Goal: Find specific page/section: Find specific page/section

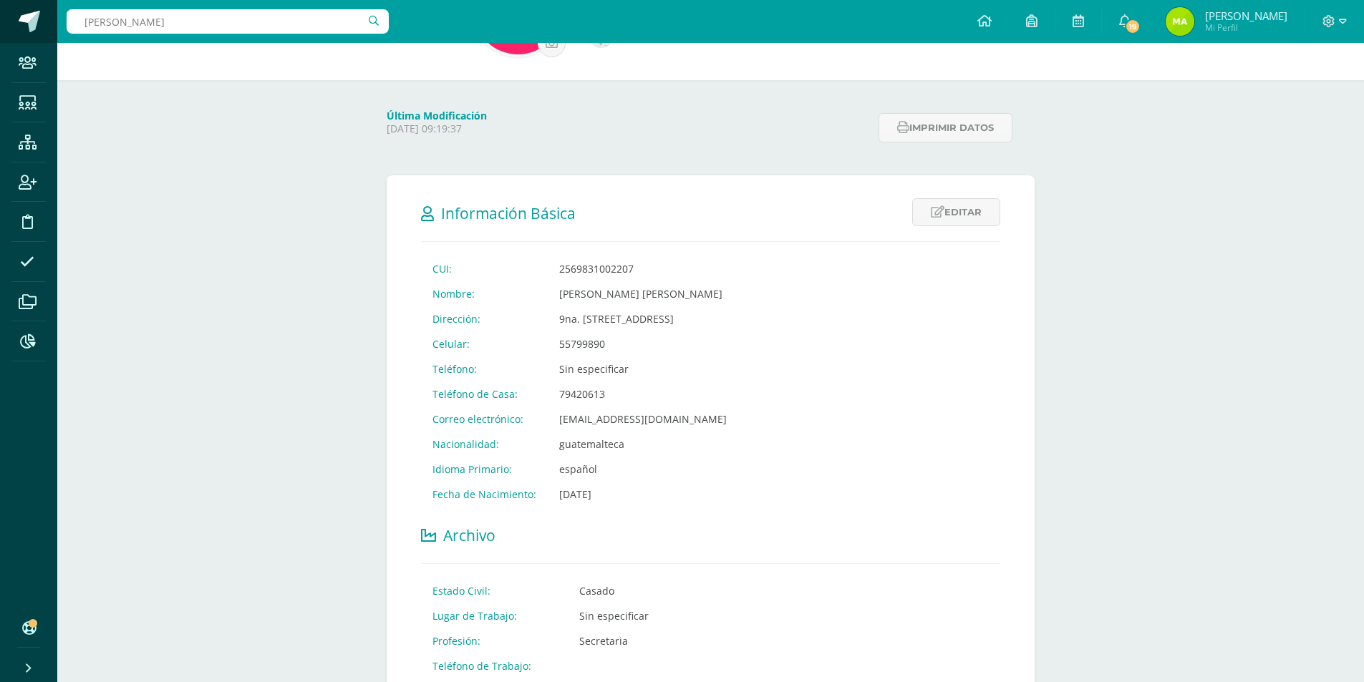
drag, startPoint x: 179, startPoint y: 27, endPoint x: 0, endPoint y: 24, distance: 179.0
click at [0, 24] on body "Staff Estudiantes Estructura Inscripción Disciplina Asistencia Archivos Reporte…" at bounding box center [682, 528] width 1364 height 1343
type input "maria fernanda hichos"
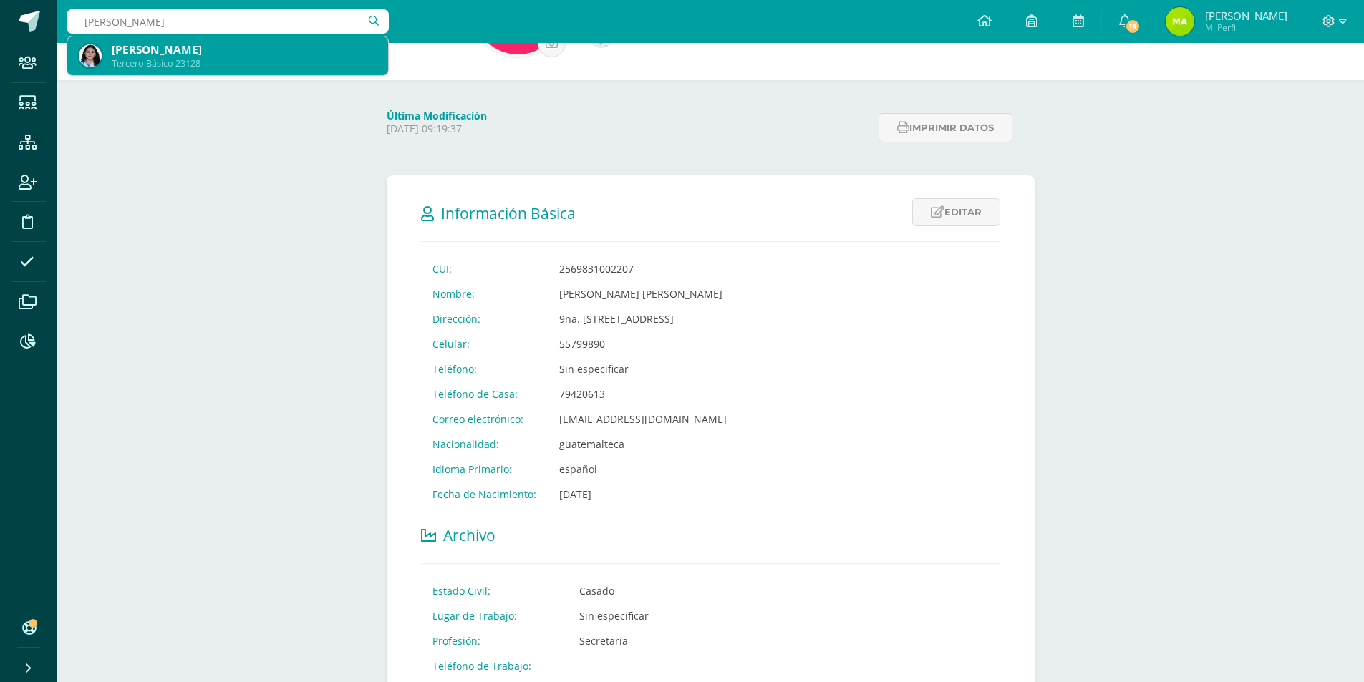
click at [251, 53] on div "[PERSON_NAME]" at bounding box center [244, 49] width 265 height 15
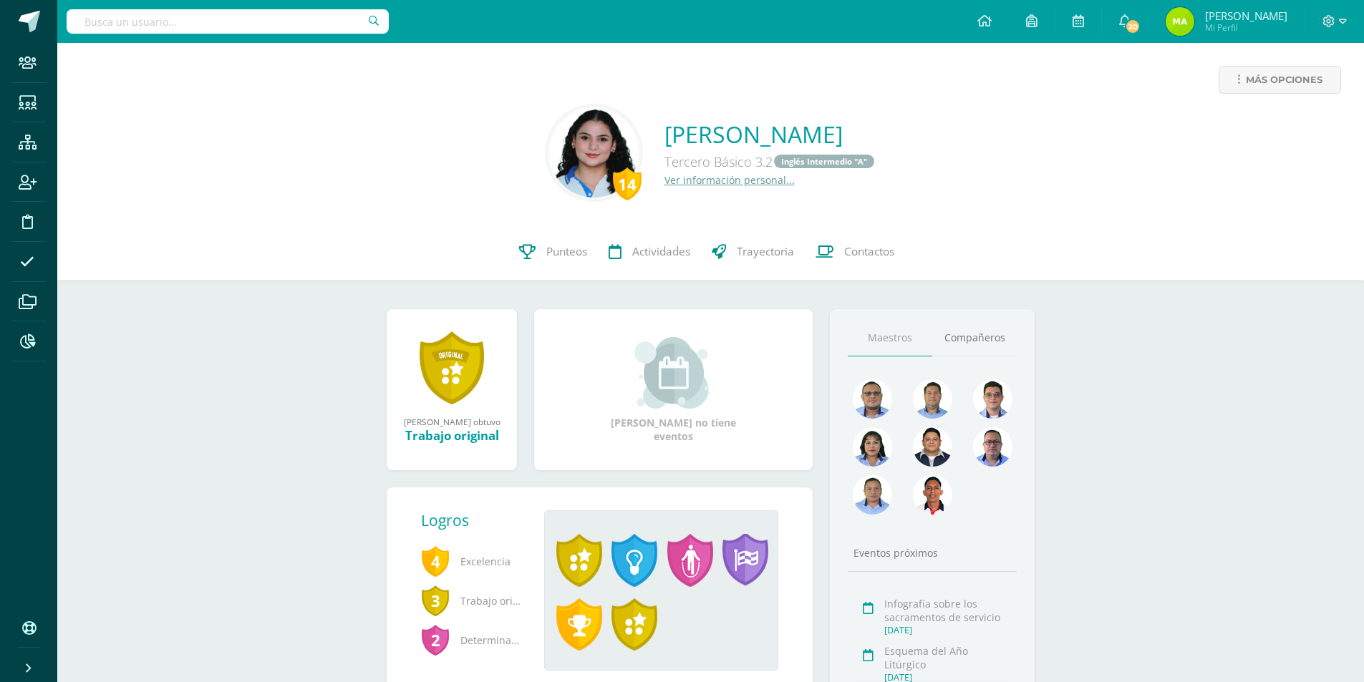
click at [664, 185] on link "Ver información personal..." at bounding box center [729, 180] width 130 height 14
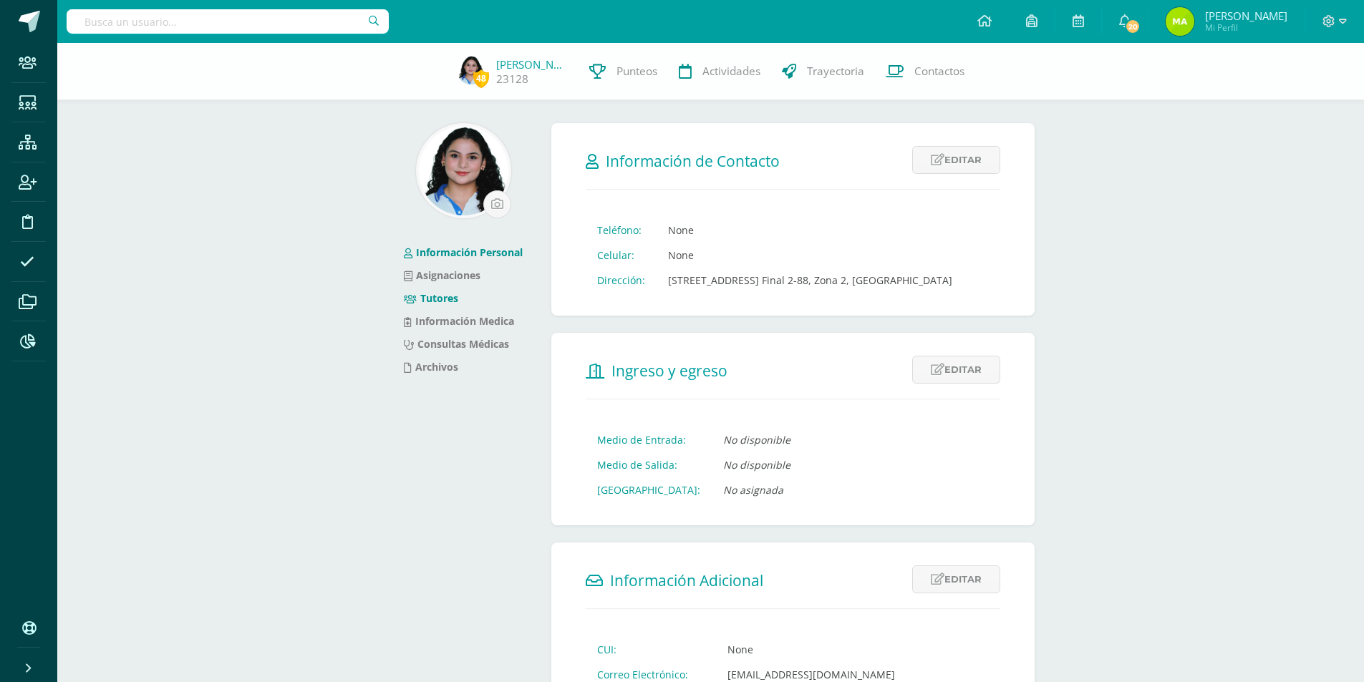
click at [450, 303] on link "Tutores" at bounding box center [431, 298] width 54 height 14
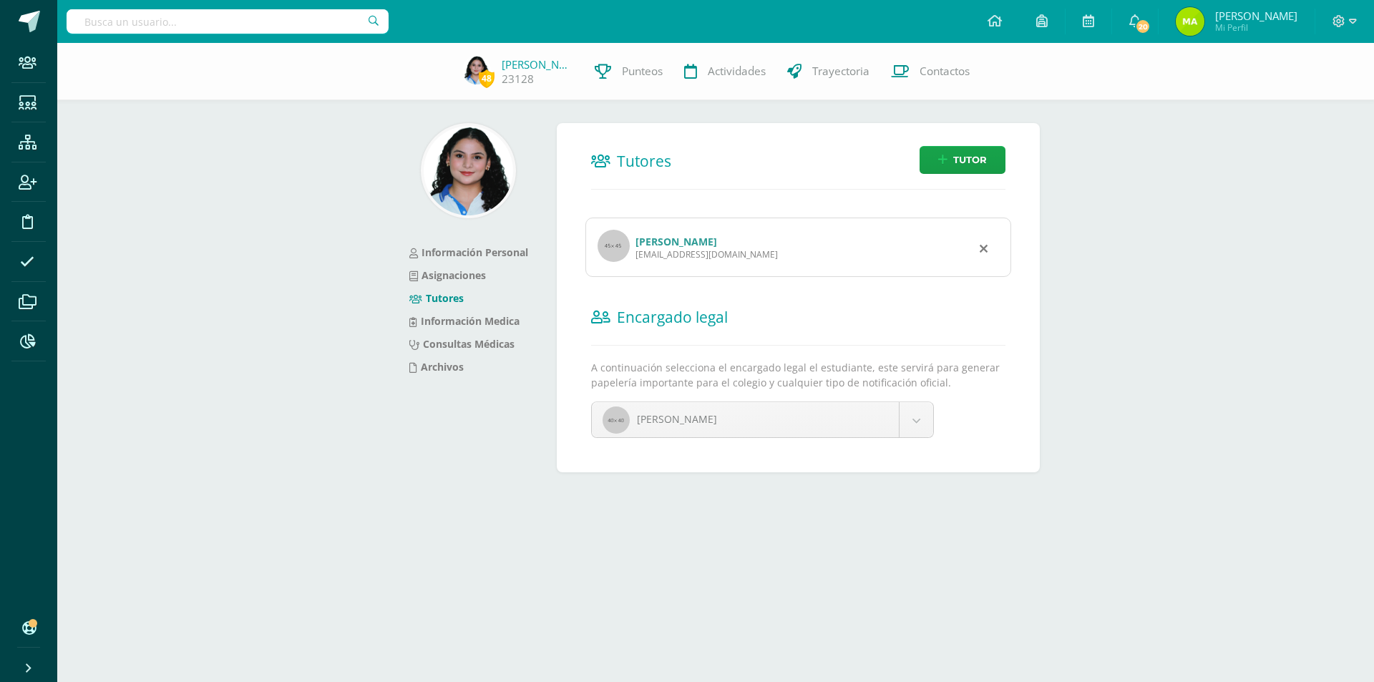
click at [461, 296] on link "Tutores" at bounding box center [436, 298] width 54 height 14
click at [701, 247] on link "Rosa Beatriz Carranza Lemus" at bounding box center [677, 242] width 82 height 14
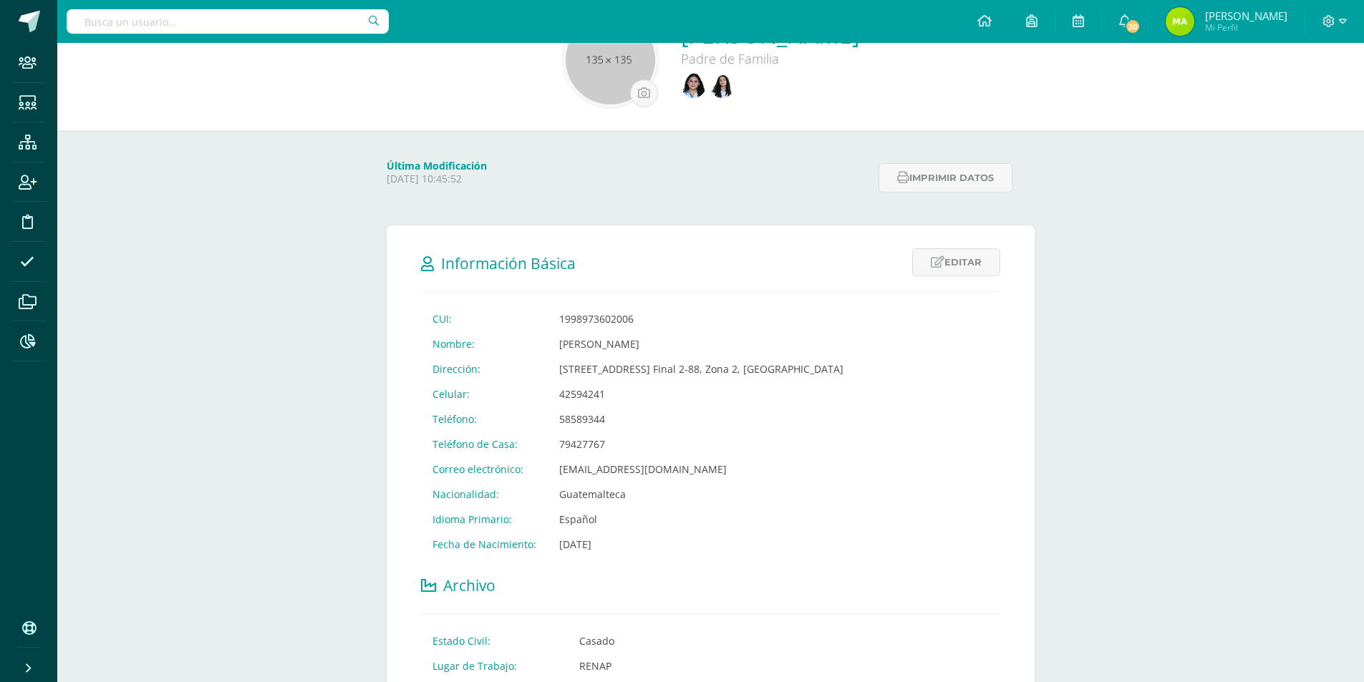
scroll to position [215, 0]
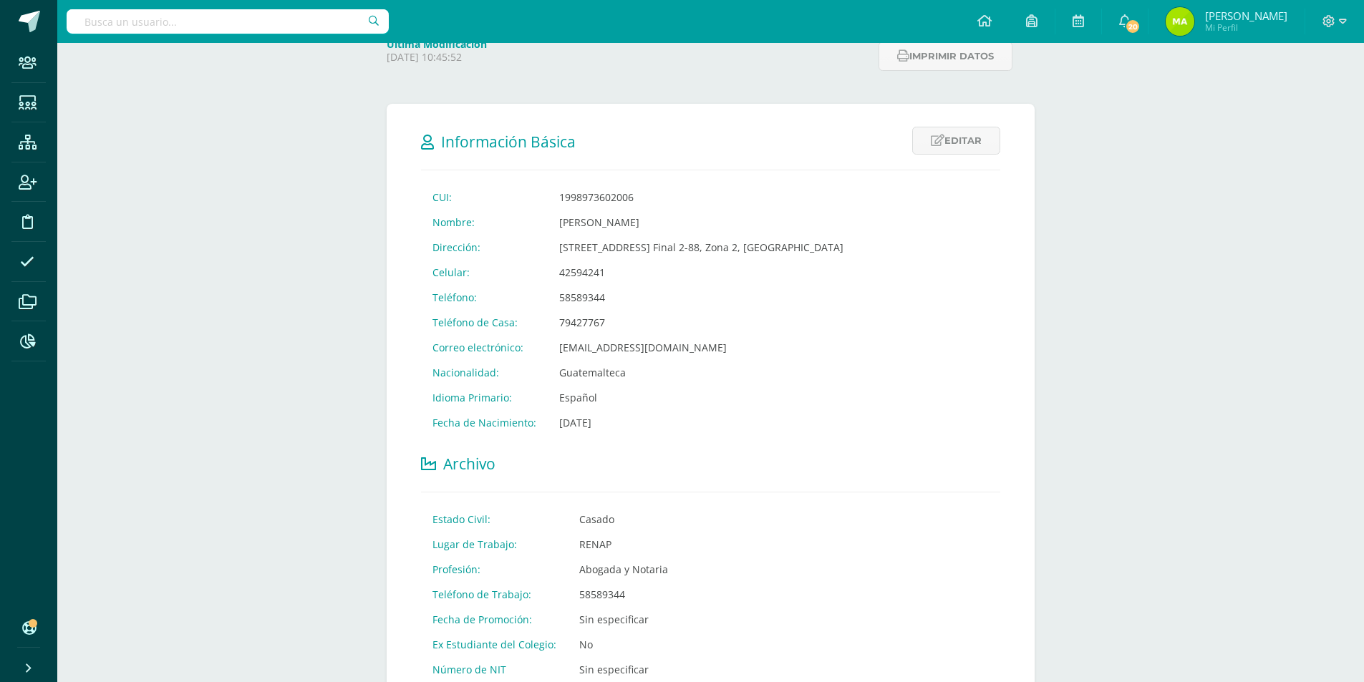
click at [258, 15] on input "text" at bounding box center [228, 21] width 322 height 24
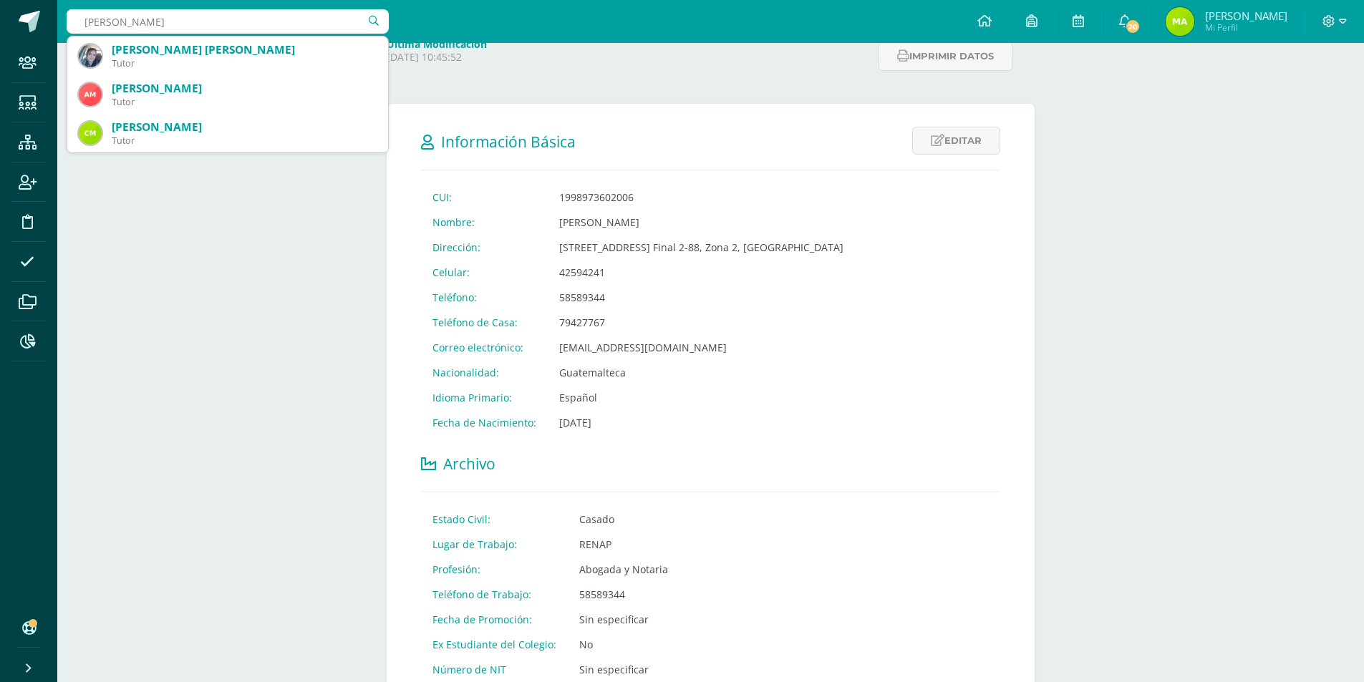
type input "maria fernanda hichos"
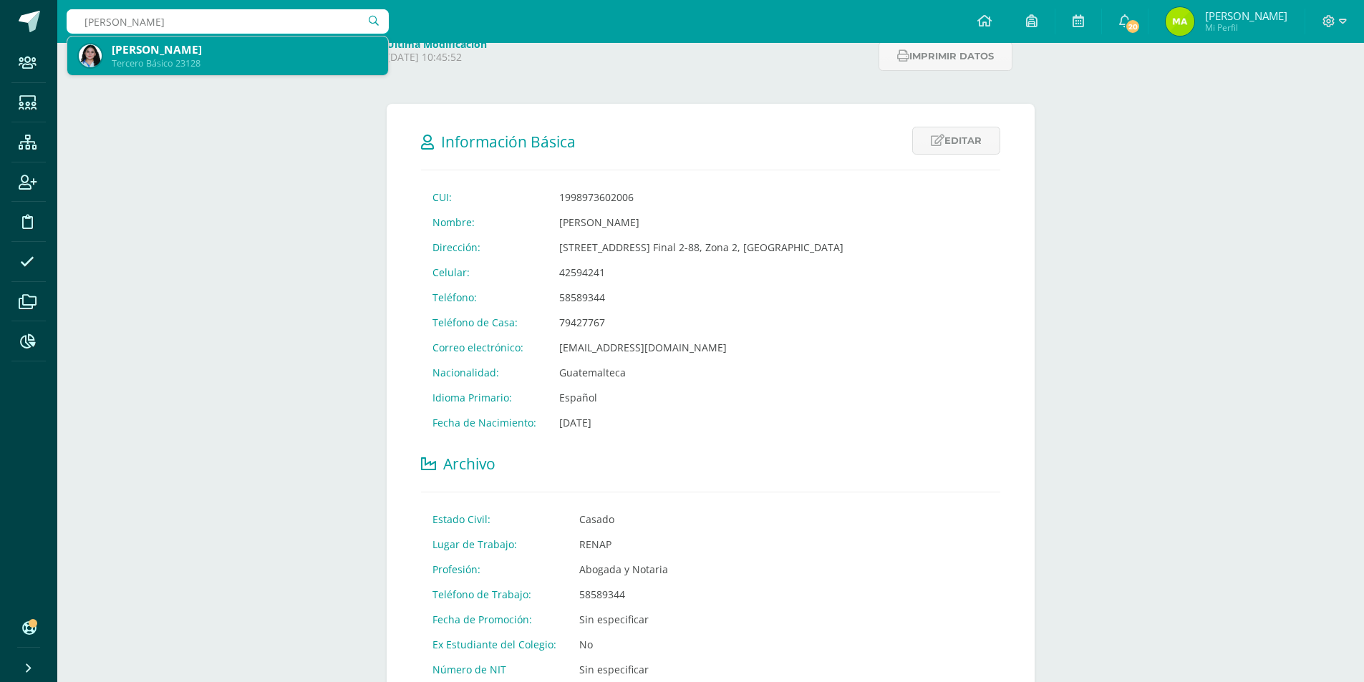
click at [203, 42] on div "[PERSON_NAME]" at bounding box center [244, 49] width 265 height 15
